Goal: Communication & Community: Answer question/provide support

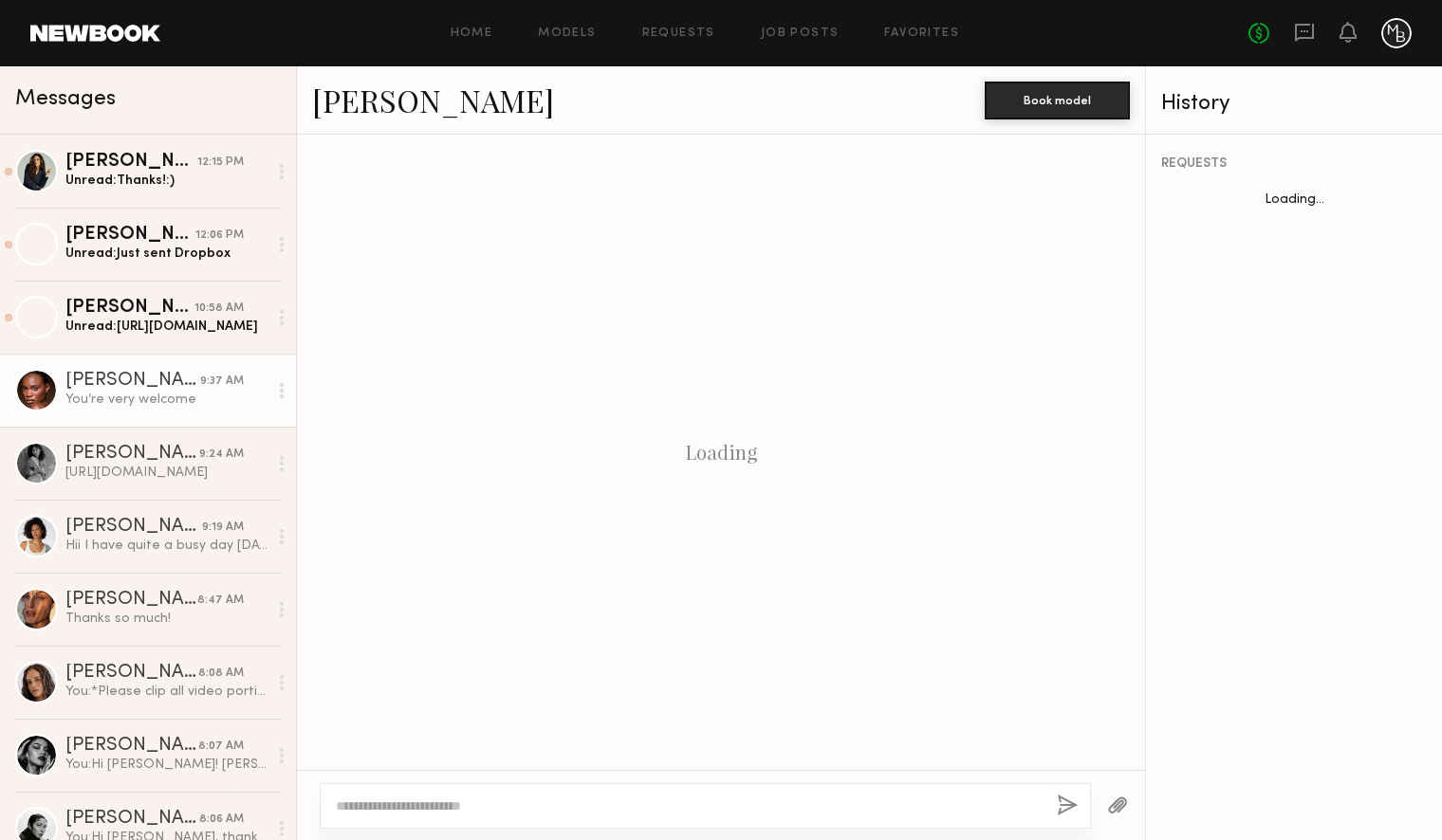
scroll to position [2113, 0]
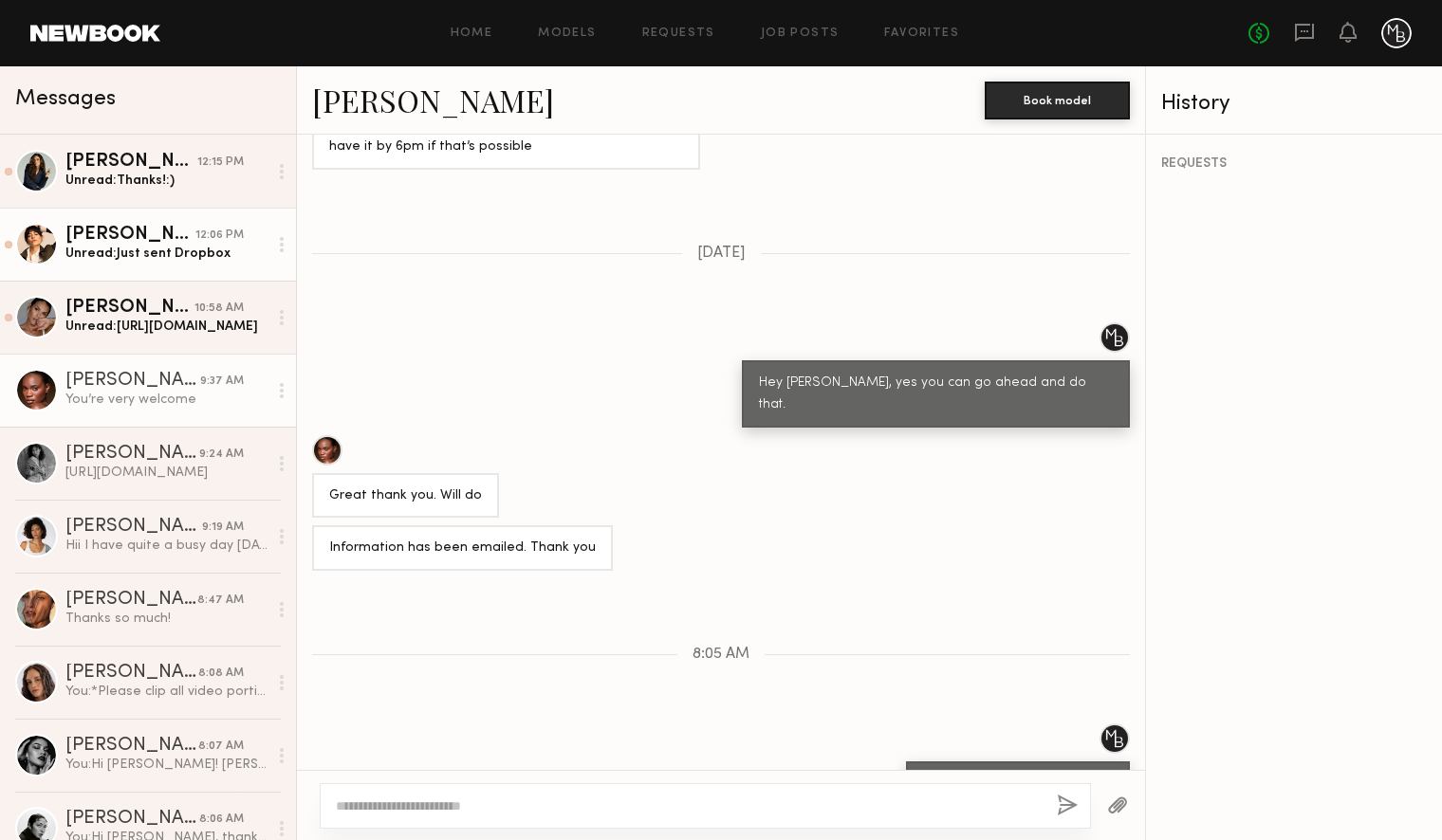
click at [154, 313] on div "Jesiree D." at bounding box center [130, 308] width 129 height 19
click at [162, 327] on div "Unread: https://www.dropbox.com/scl/fo/rzxuuzbm8iis2g166ve58/AFAXNSpslU9BOV7FNX…" at bounding box center [166, 326] width 202 height 18
click at [108, 304] on div "Jesiree D." at bounding box center [130, 308] width 129 height 19
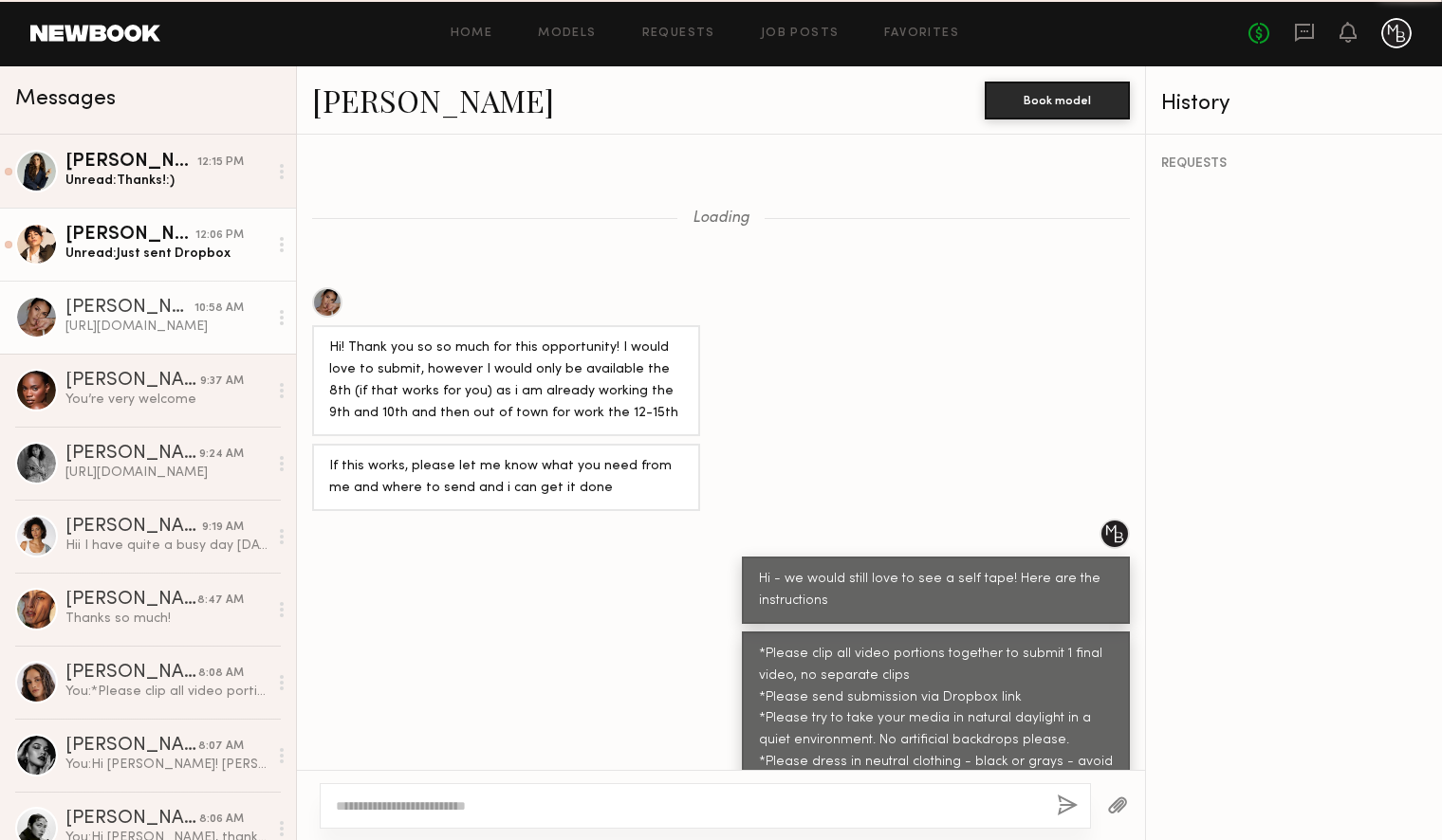
scroll to position [1488, 0]
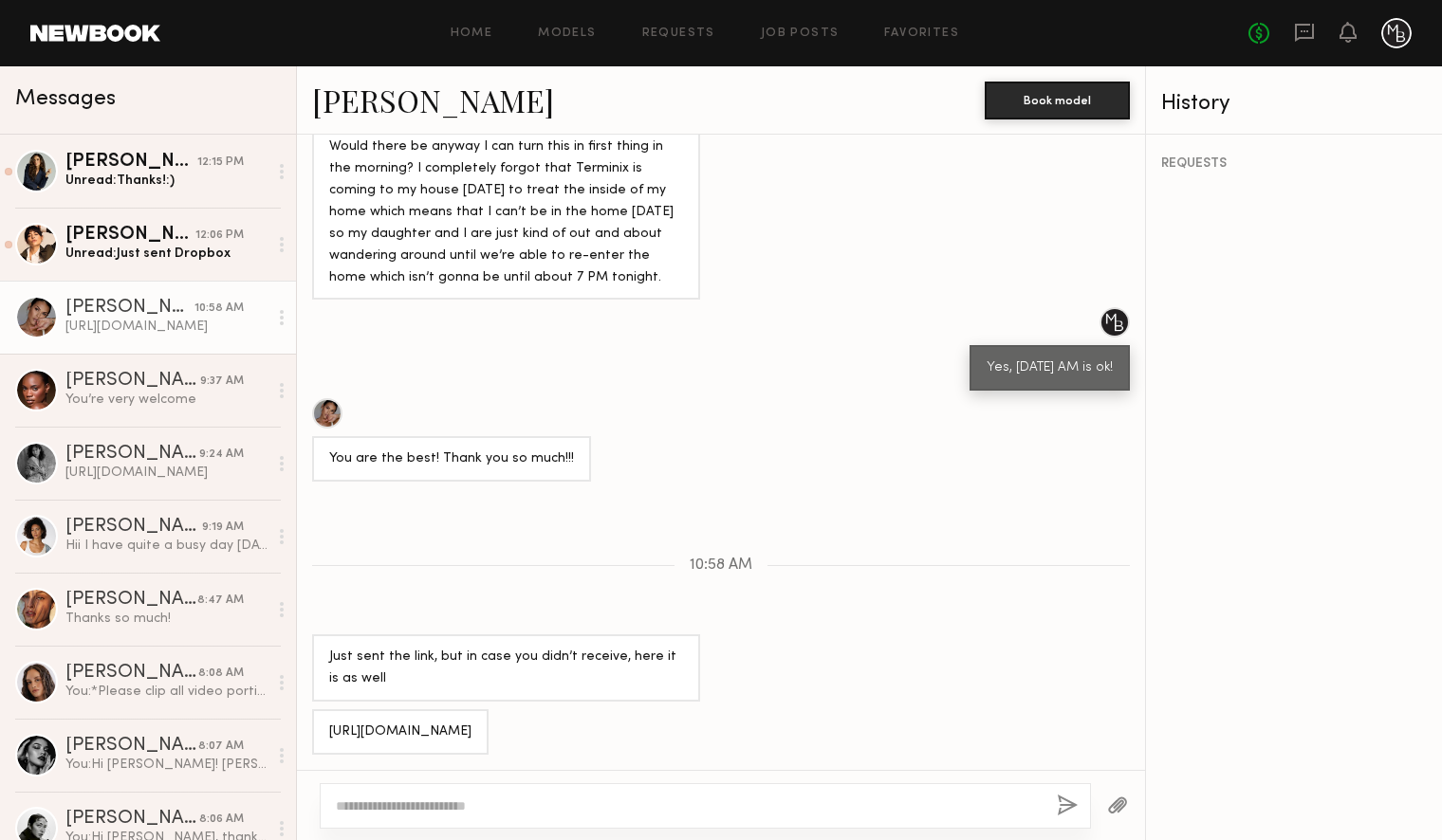
drag, startPoint x: 682, startPoint y: 735, endPoint x: 298, endPoint y: 688, distance: 386.9
click at [320, 709] on div "https://www.dropbox.com/scl/fo/rzxuuzbm8iis2g166ve58/AFAXNSpslU9BOV7FNXbgWBs?rl…" at bounding box center [400, 732] width 176 height 46
copy div "https://www.dropbox.com/scl/fo/rzxuuzbm8iis2g166ve58/AFAXNSpslU9BOV7FNXbgWBs?rl…"
click at [348, 100] on link "Jesiree D." at bounding box center [433, 100] width 242 height 41
click at [172, 253] on div "Unread: Just sent Dropbox" at bounding box center [166, 253] width 202 height 18
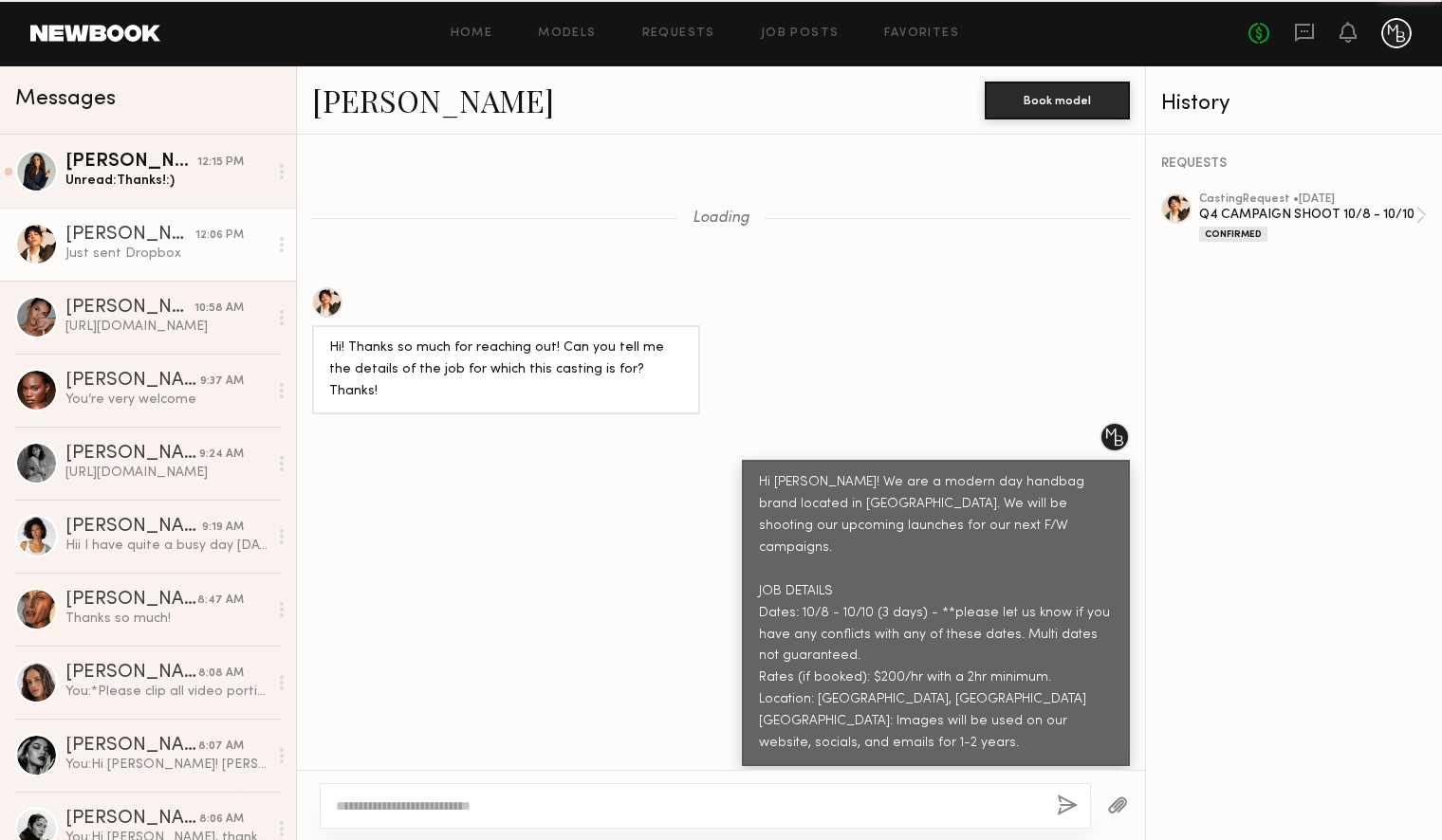
scroll to position [1930, 0]
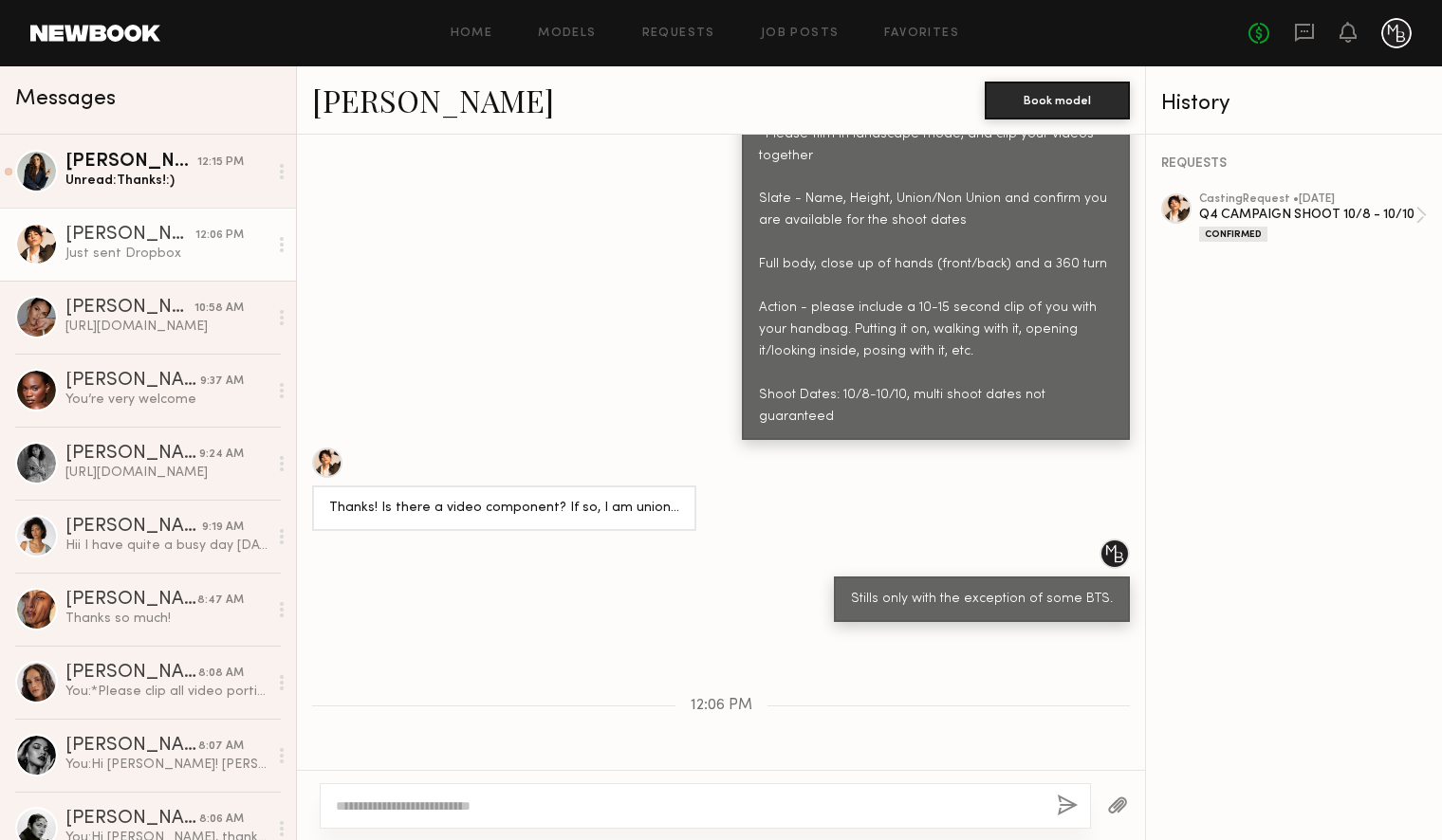
click at [378, 102] on link "Gabriela B." at bounding box center [433, 100] width 242 height 41
click at [553, 801] on textarea at bounding box center [689, 805] width 706 height 19
type textarea "**********"
click at [1067, 801] on button "button" at bounding box center [1067, 807] width 20 height 23
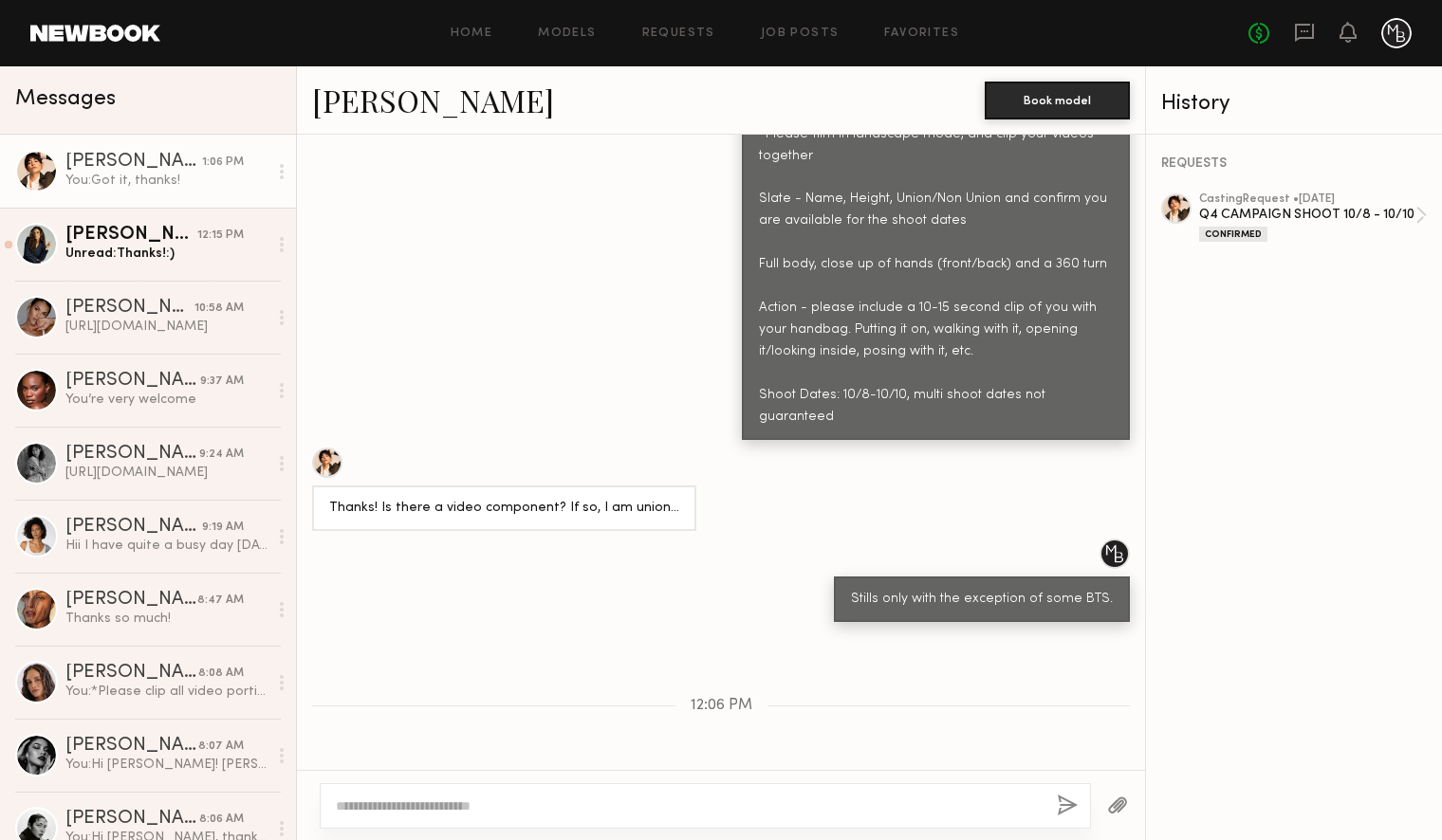
scroll to position [2167, 0]
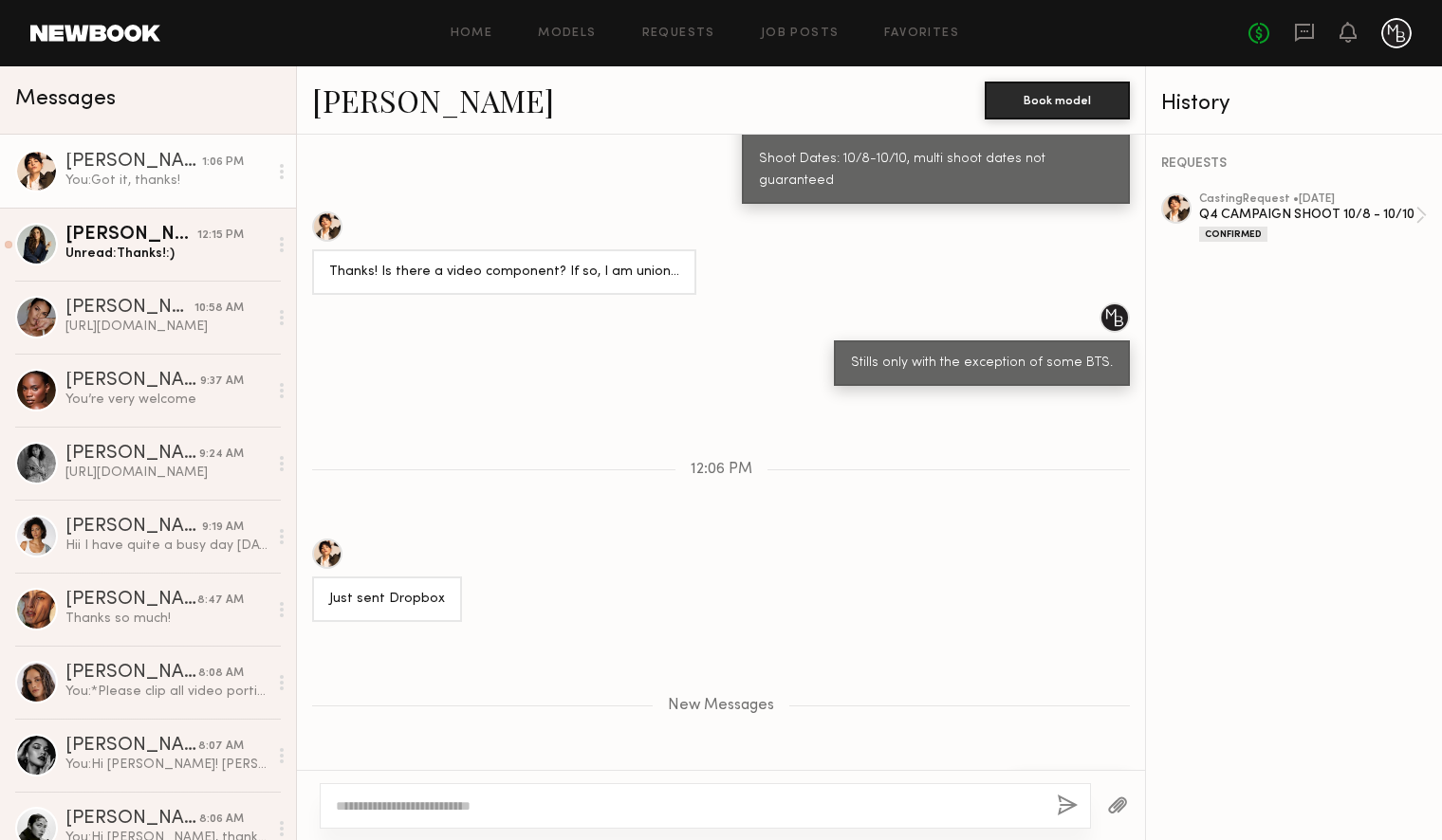
click at [388, 101] on link "Gabriela B." at bounding box center [433, 100] width 242 height 41
click at [37, 161] on div at bounding box center [37, 172] width 43 height 43
click at [318, 211] on div at bounding box center [327, 226] width 30 height 30
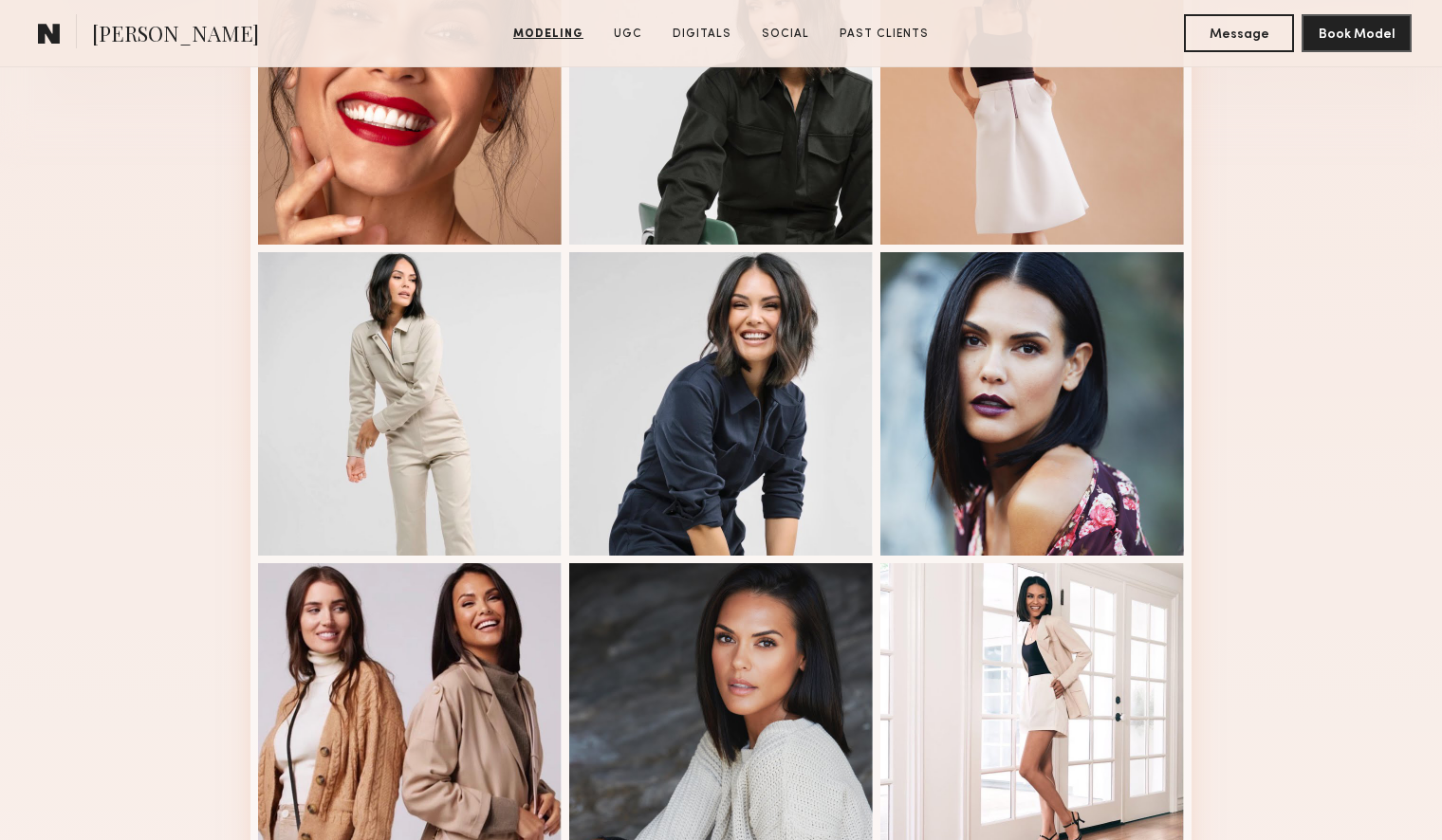
scroll to position [582, 0]
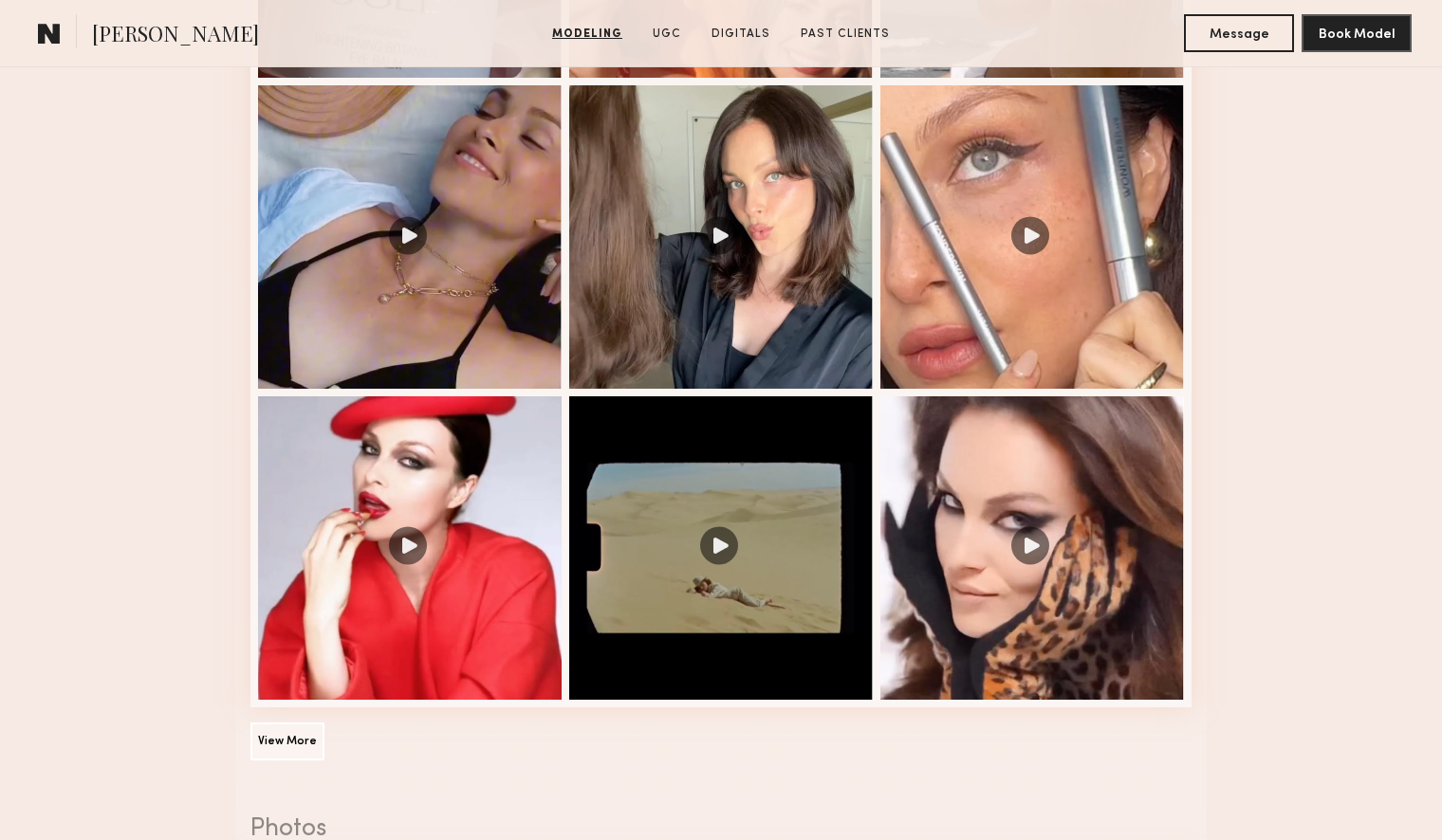
scroll to position [2294, 0]
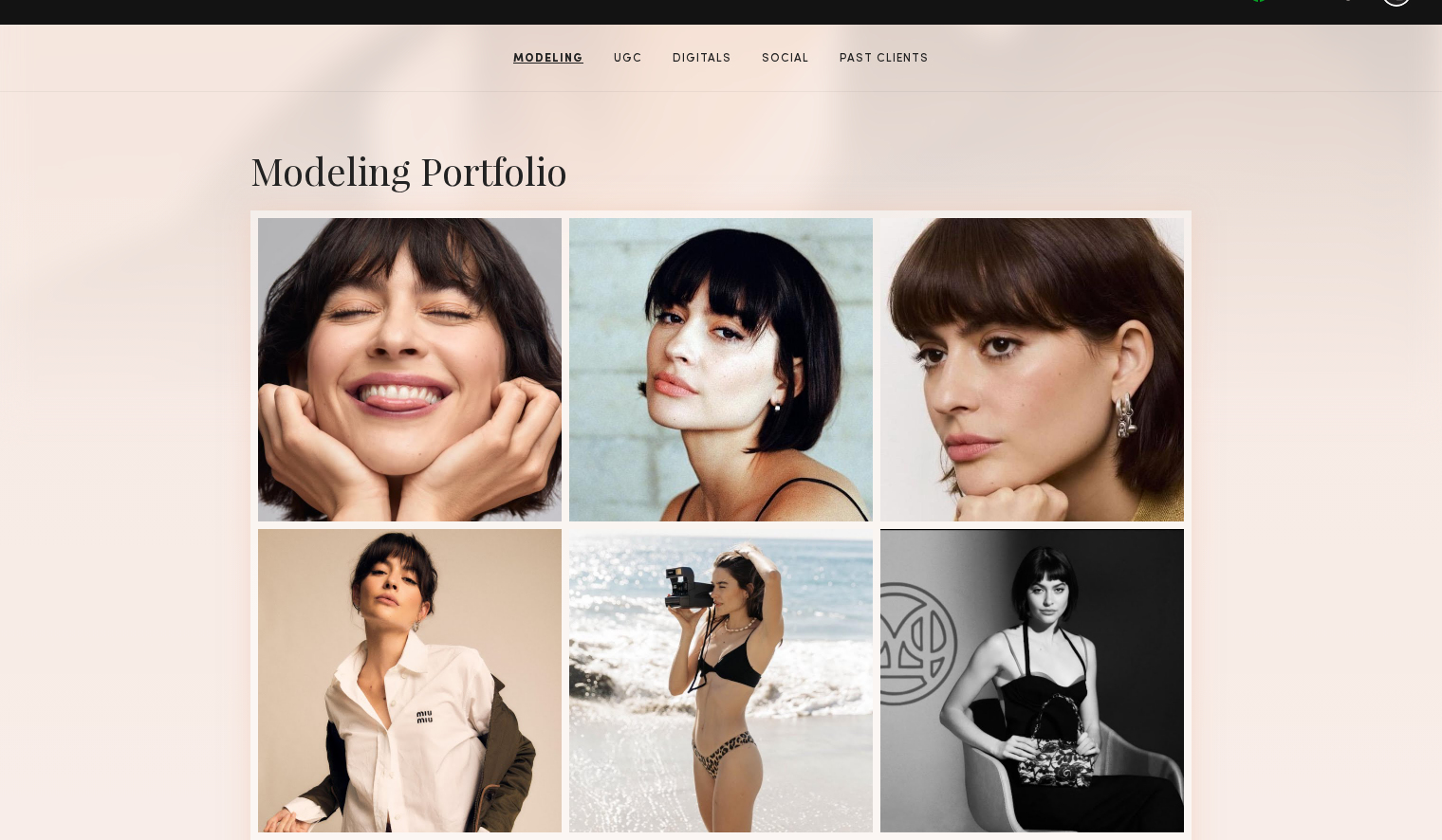
scroll to position [336, 0]
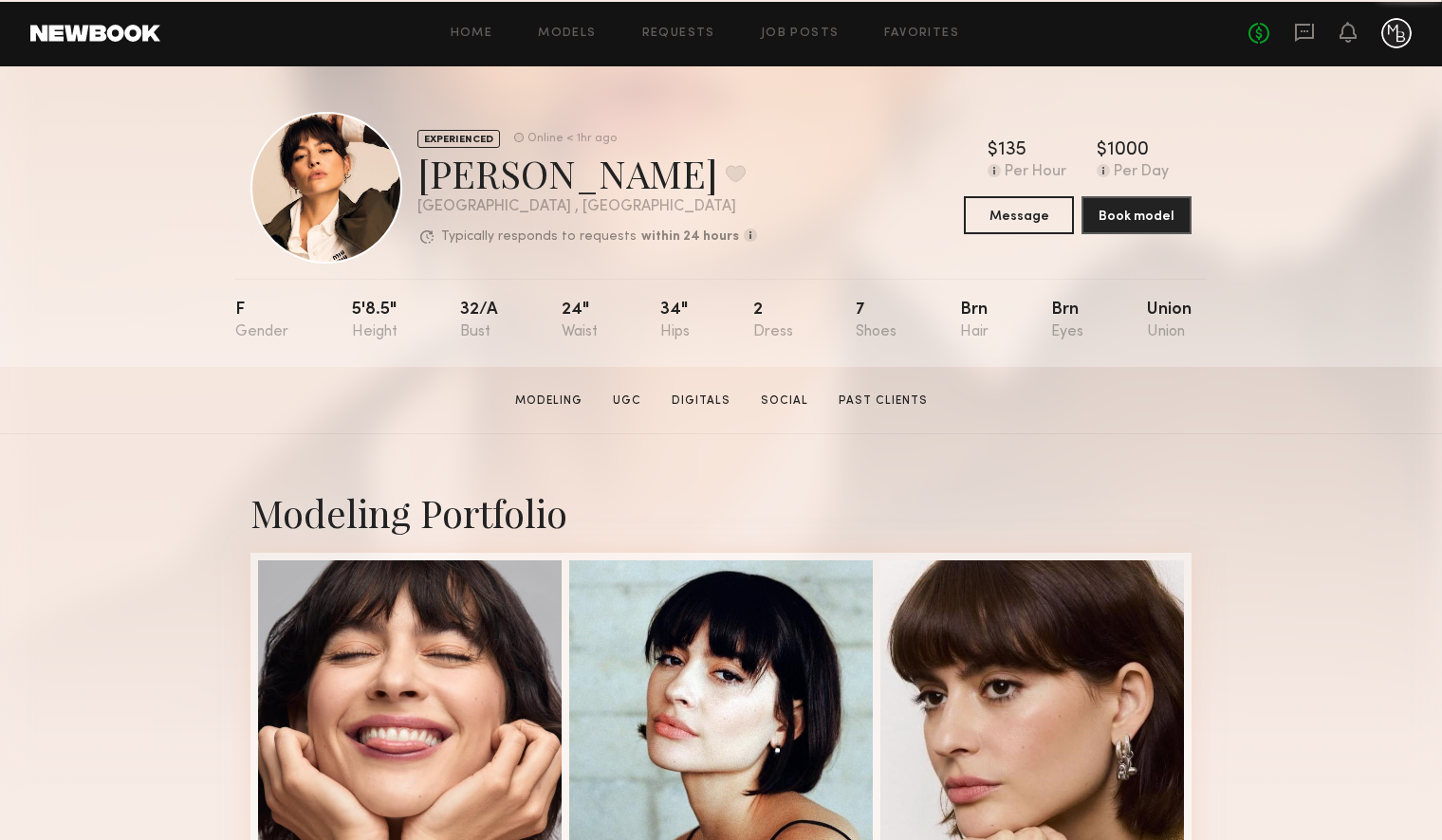
drag, startPoint x: 820, startPoint y: 235, endPoint x: 662, endPoint y: 204, distance: 161.0
click at [820, 235] on div "EXPERIENCED Online < 1hr ago [PERSON_NAME] Favorite [GEOGRAPHIC_DATA] , [GEOGRA…" at bounding box center [721, 188] width 941 height 152
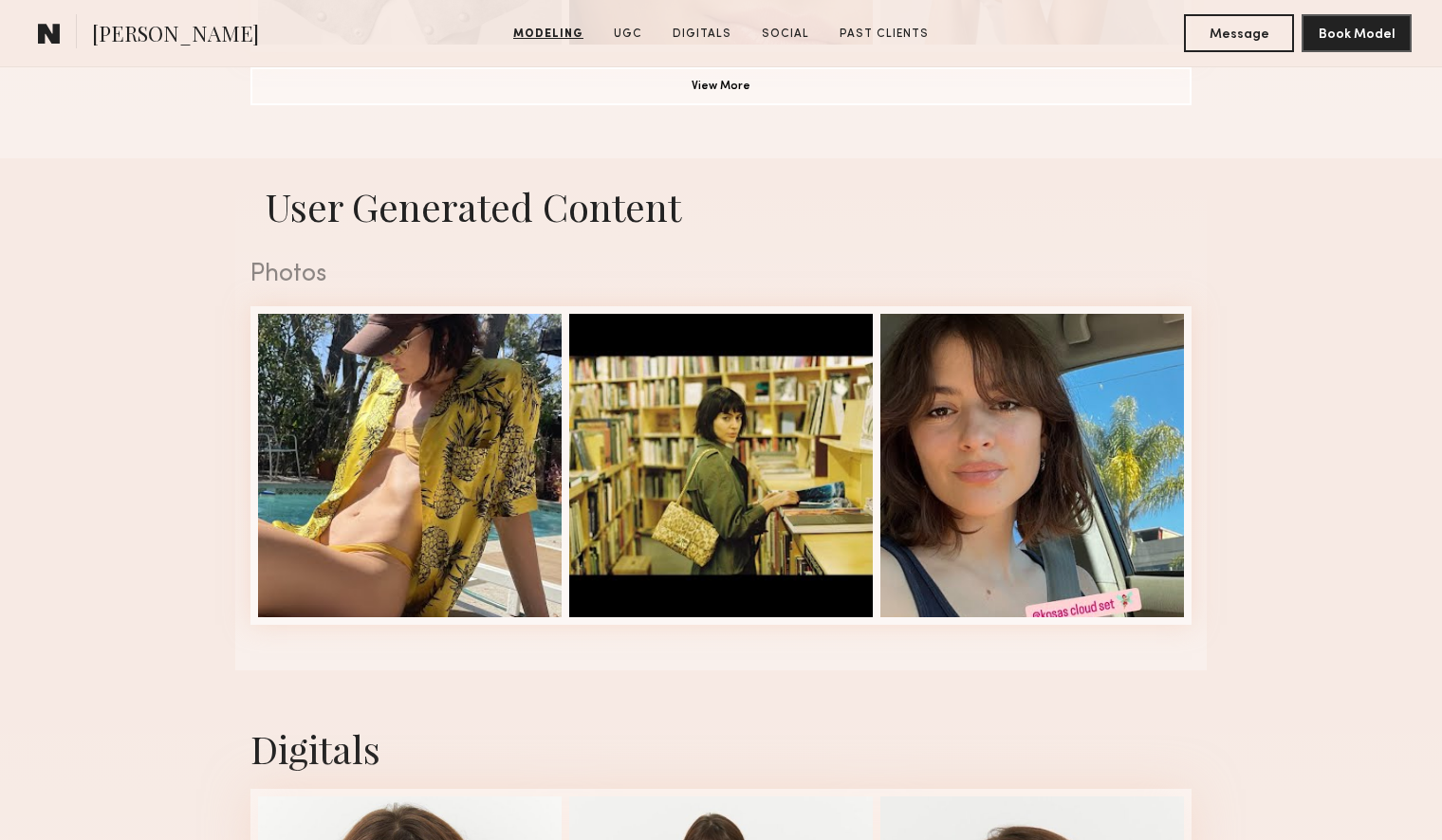
scroll to position [1775, 0]
